Goal: Transaction & Acquisition: Purchase product/service

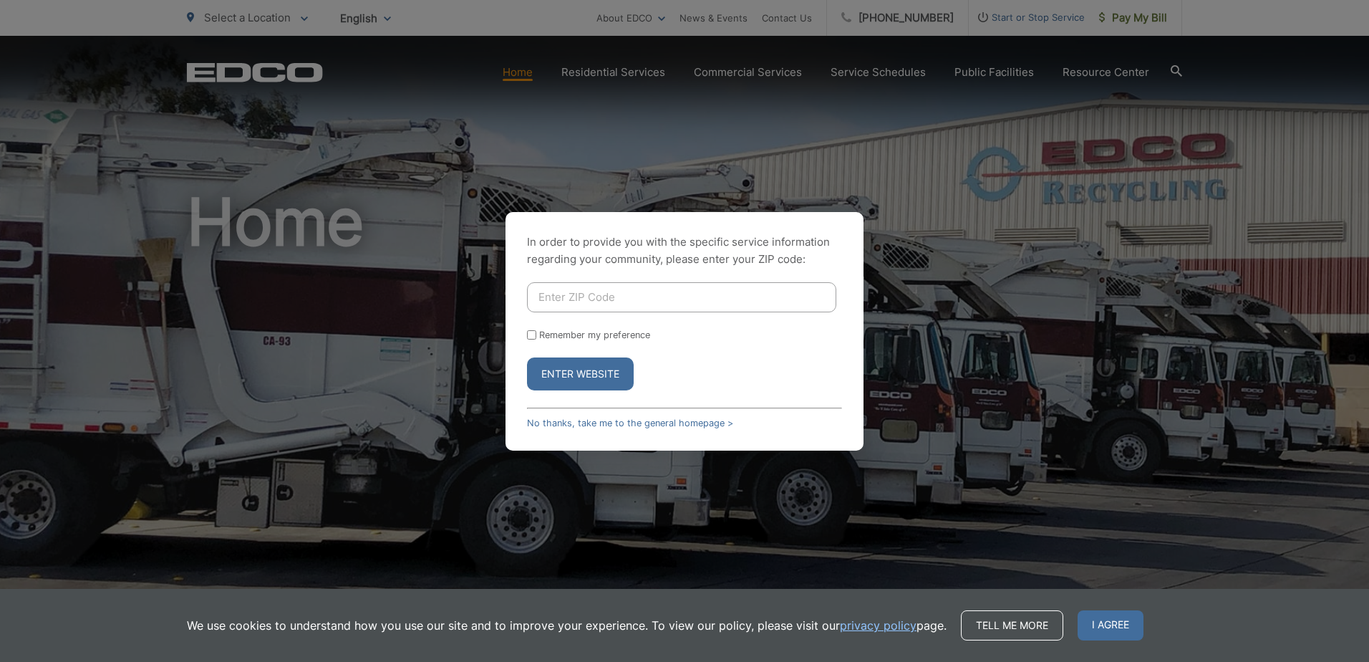
click at [606, 302] on input "Enter ZIP Code" at bounding box center [681, 297] width 309 height 30
type input "92104"
click at [569, 367] on button "Enter Website" at bounding box center [580, 373] width 107 height 33
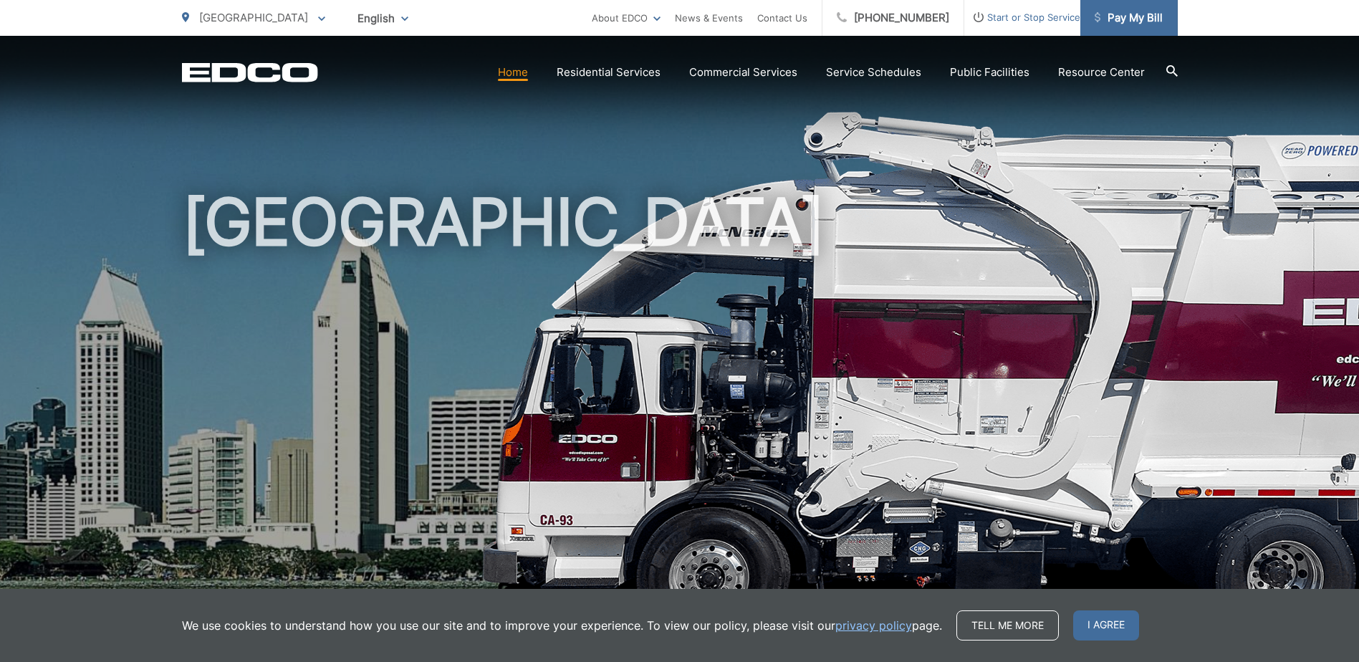
click at [1135, 19] on span "Pay My Bill" at bounding box center [1128, 17] width 68 height 17
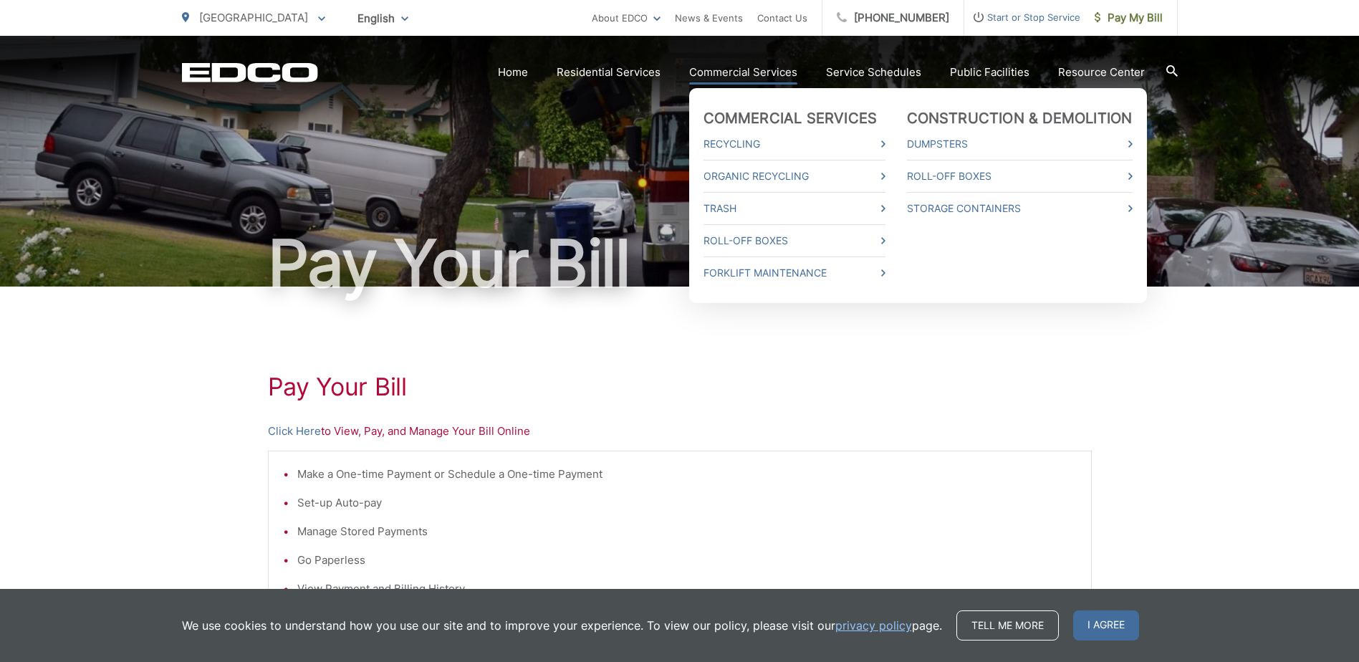
click at [768, 75] on link "Commercial Services" at bounding box center [743, 72] width 108 height 17
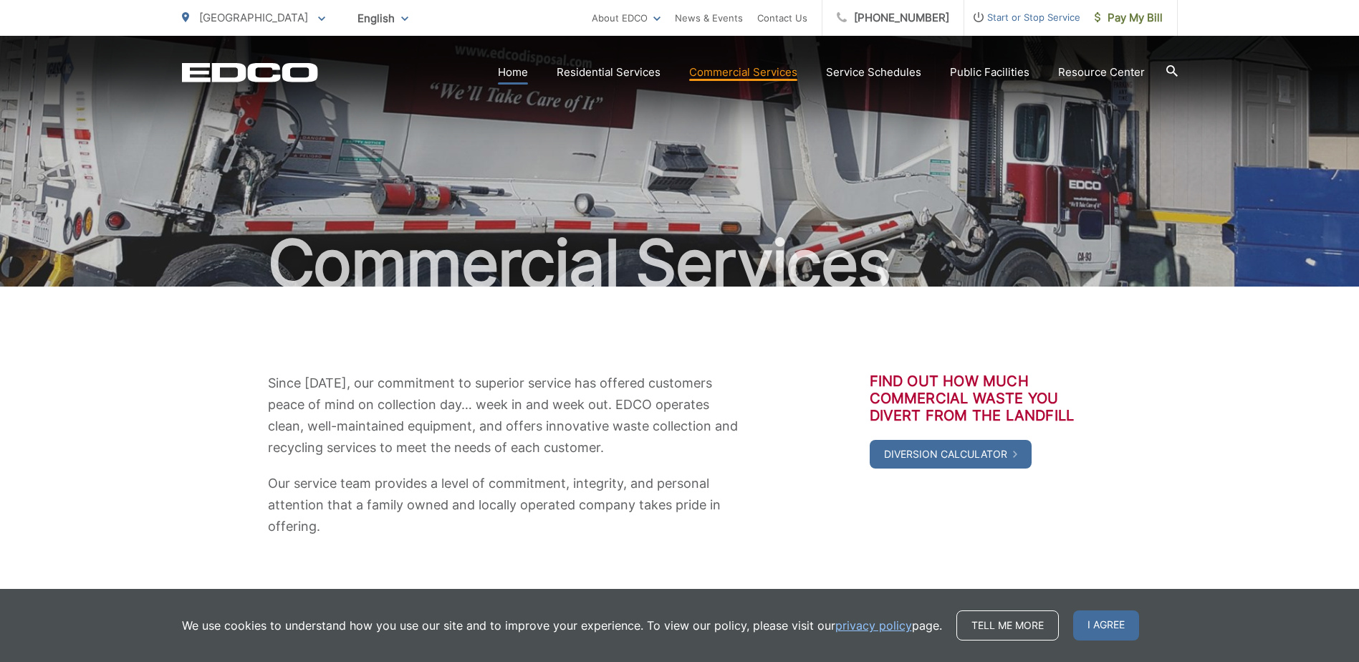
click at [526, 78] on link "Home" at bounding box center [513, 72] width 30 height 17
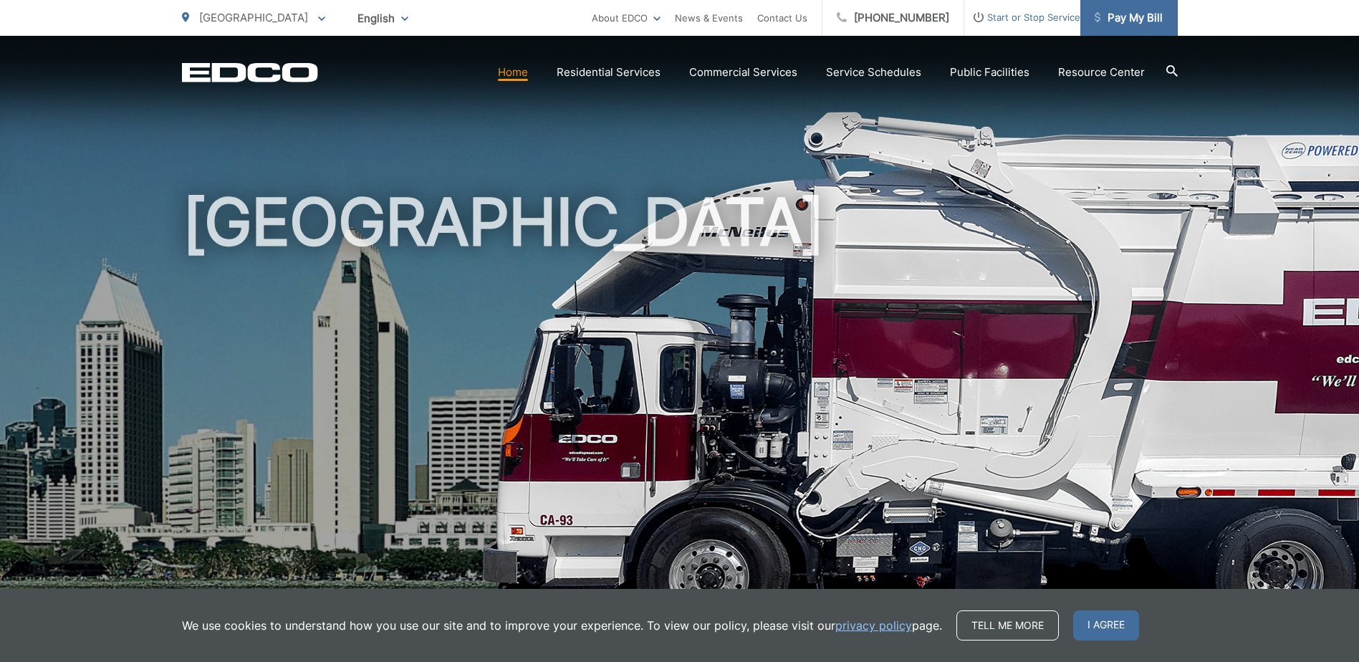
click at [1109, 16] on span "Pay My Bill" at bounding box center [1128, 17] width 68 height 17
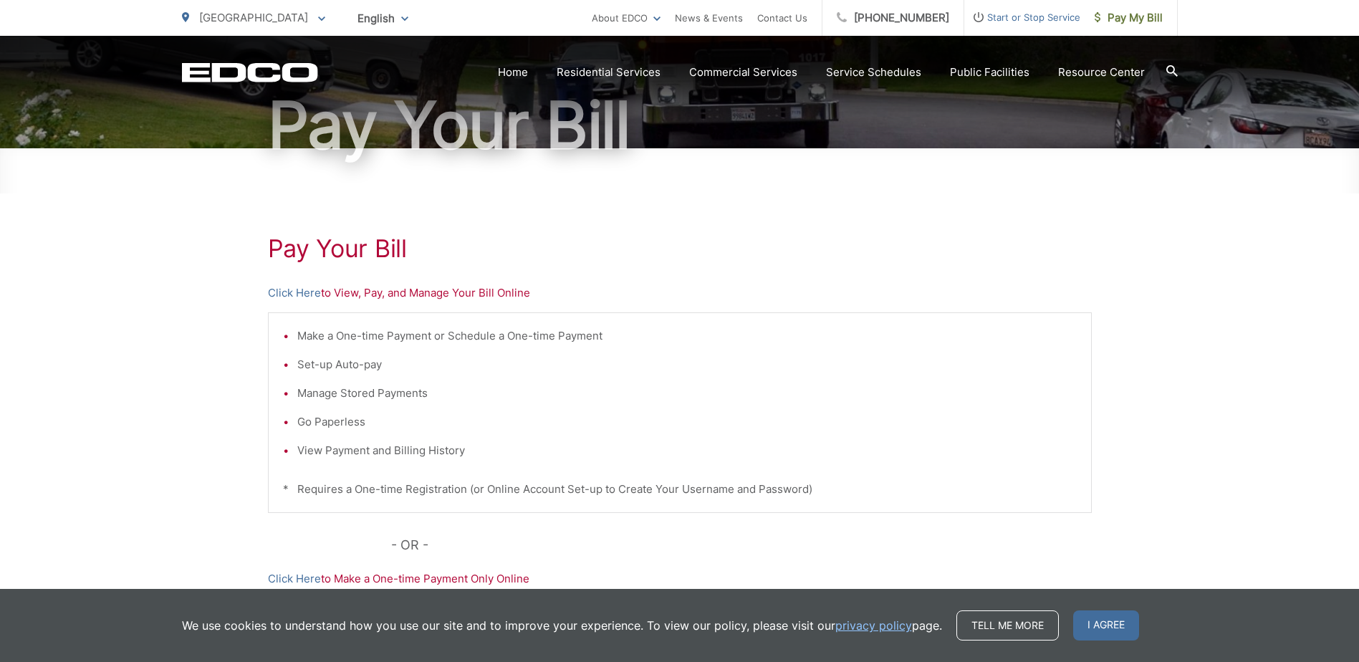
scroll to position [143, 0]
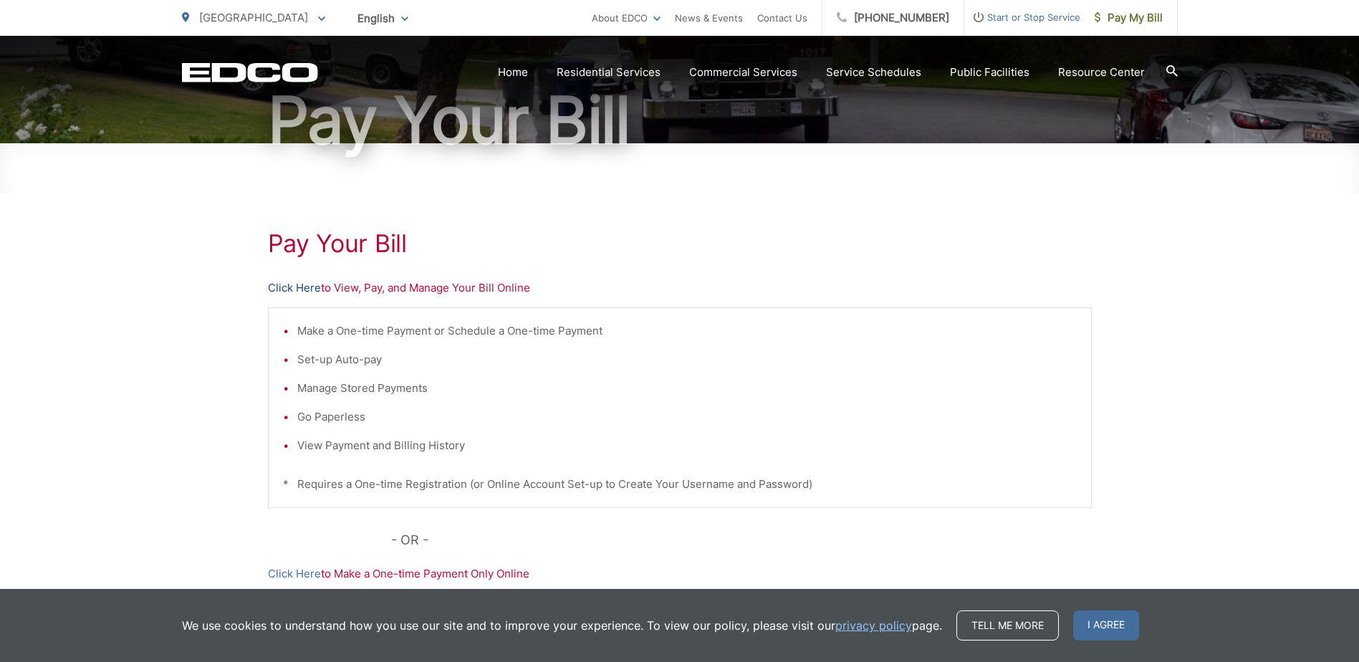
click at [292, 287] on link "Click Here" at bounding box center [294, 287] width 53 height 17
